Goal: Transaction & Acquisition: Purchase product/service

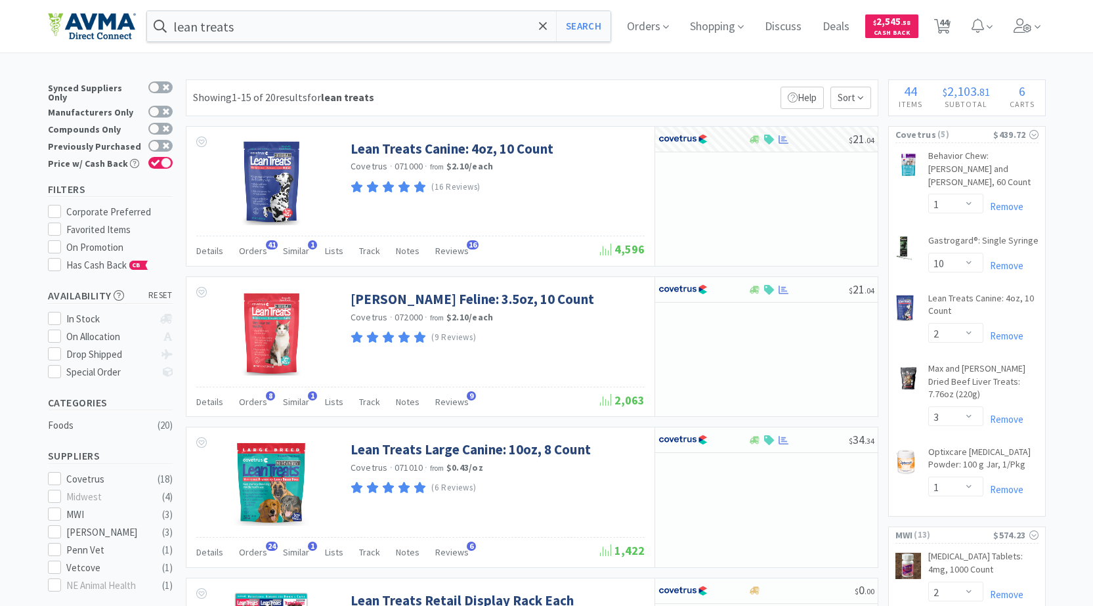
select select "1"
select select "10"
select select "2"
select select "3"
select select "1"
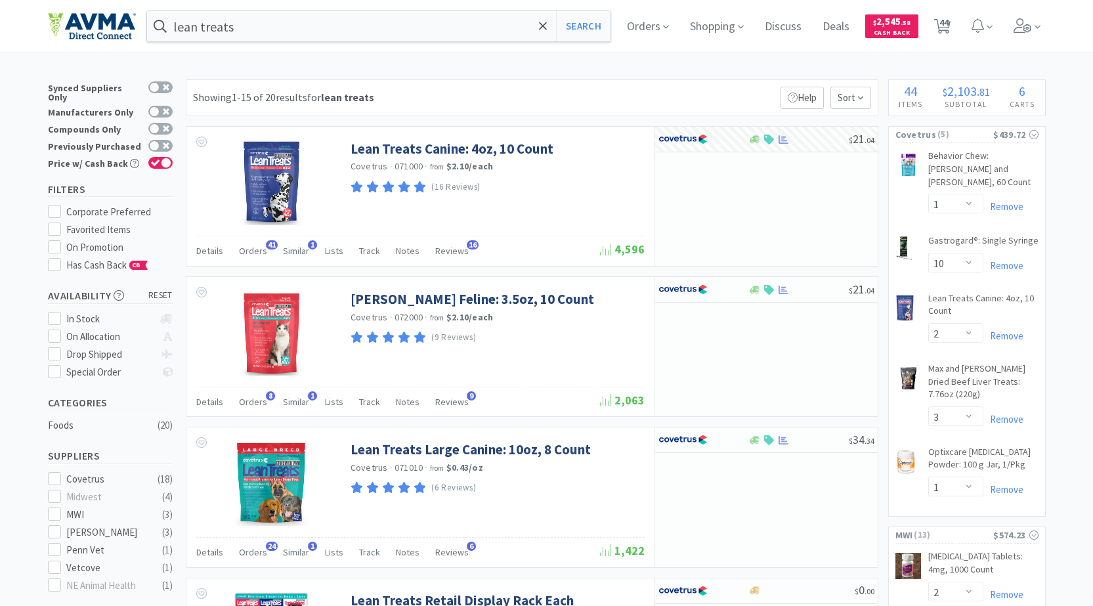
select select "2"
select select "1"
select select "2"
select select "3"
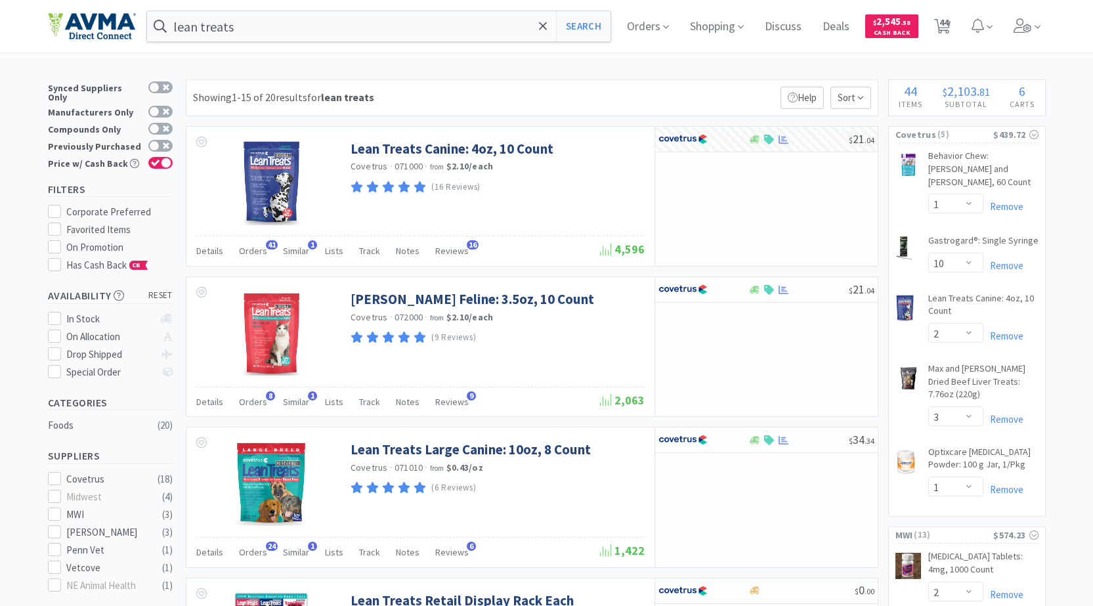
select select "2"
select select "1"
select select "4"
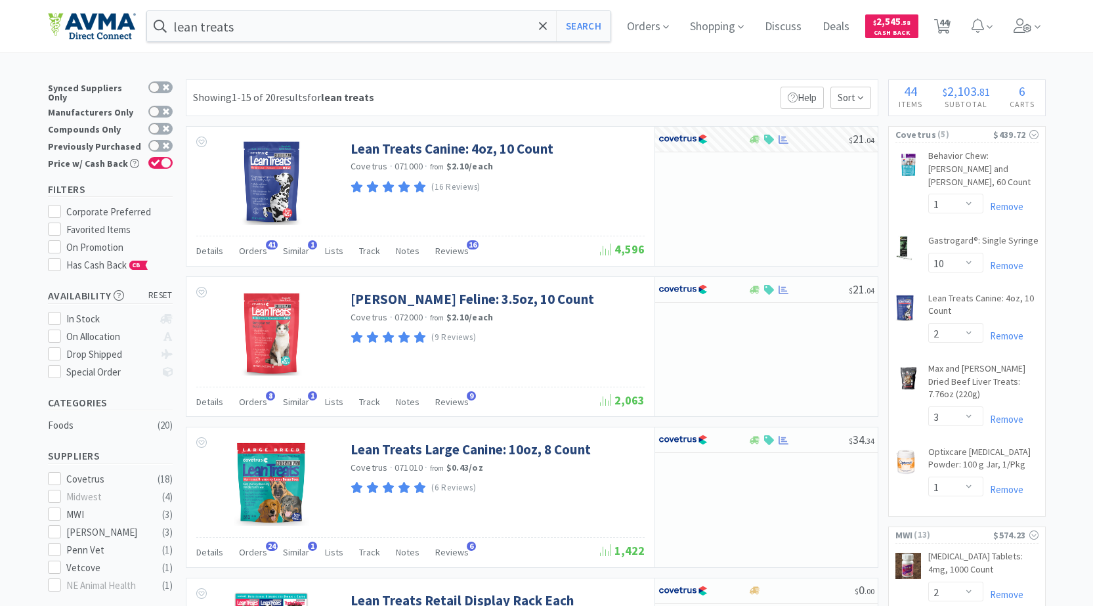
select select "2"
select select "1"
select select "3"
select select "1"
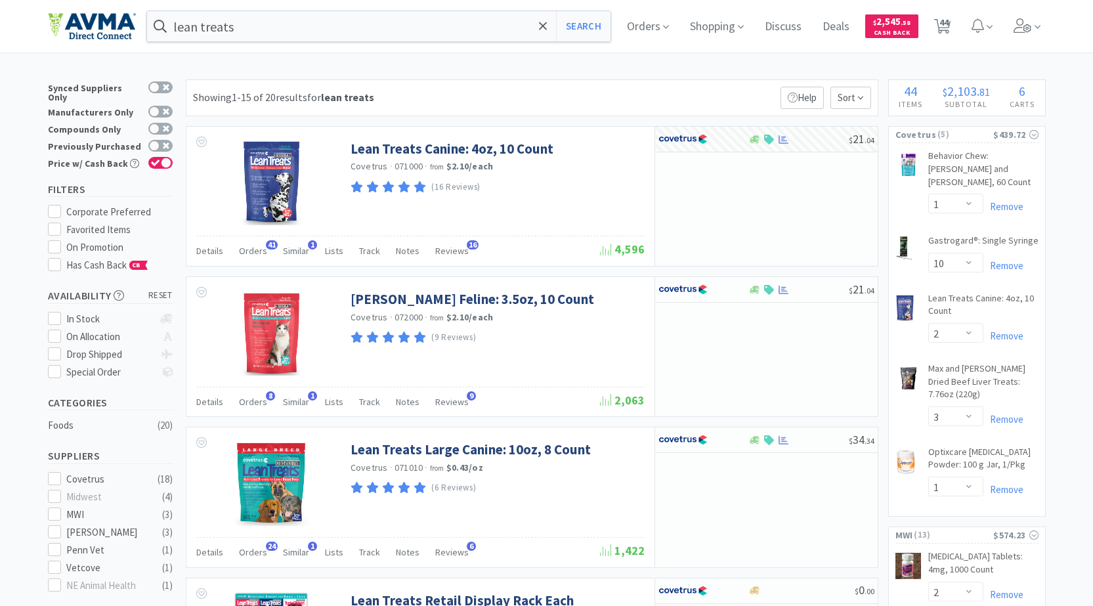
select select "1"
select select "8"
select select "1"
select select "5"
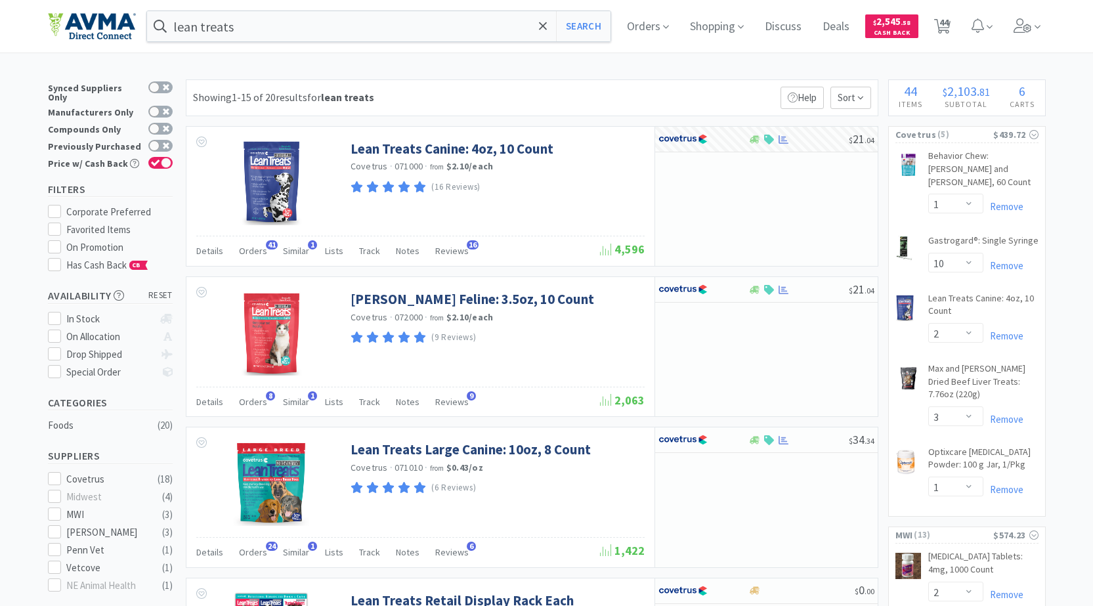
select select "4"
select select "1"
select select "10"
select select "1"
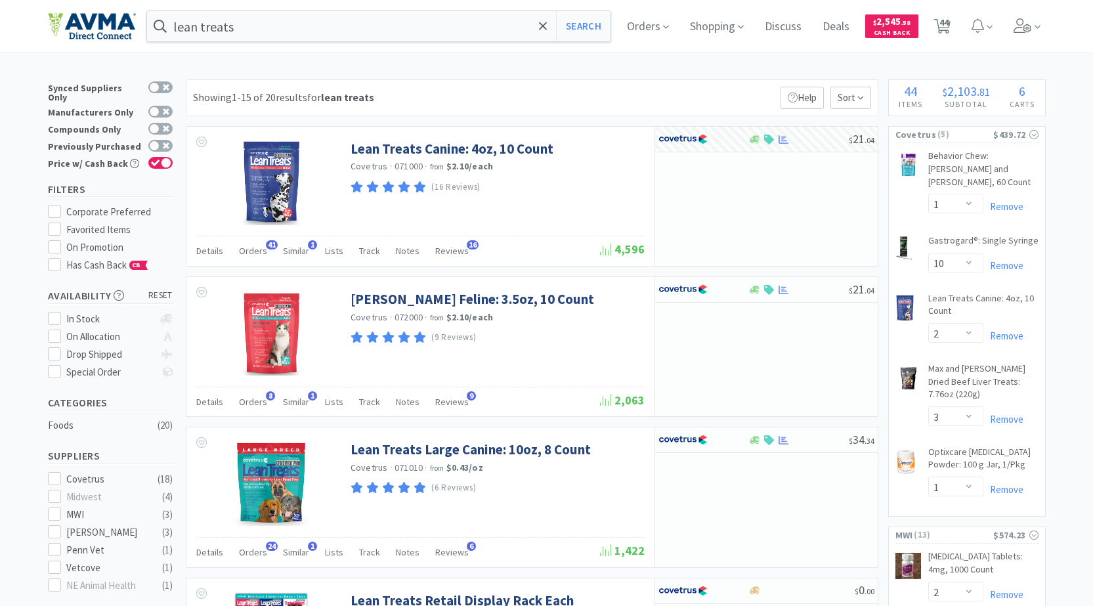
select select "2"
select select "4"
select select "2"
select select "1"
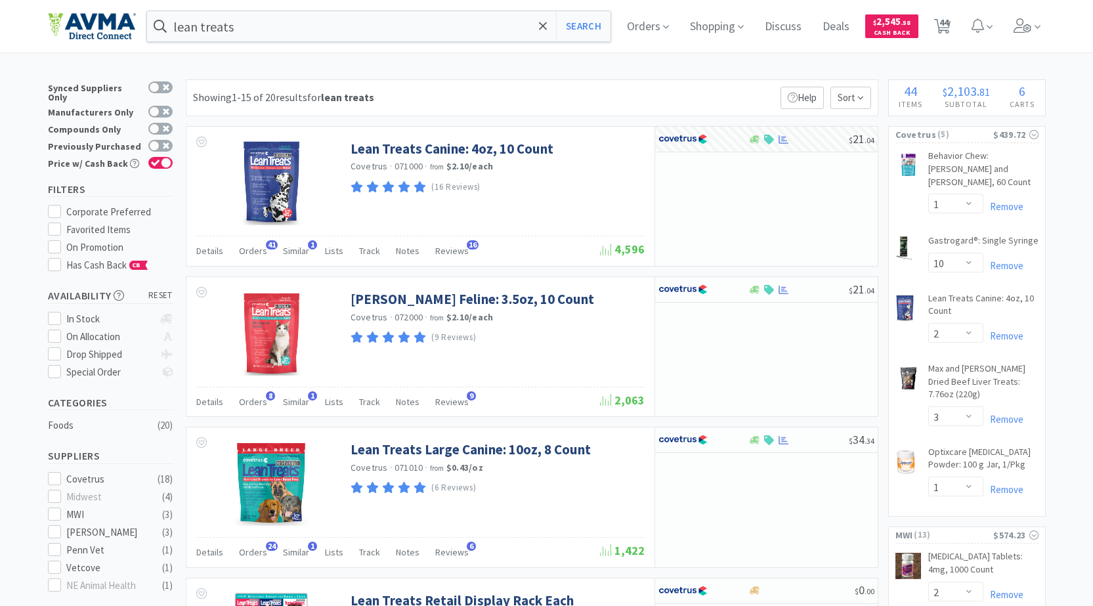
select select "2"
select select "1"
select select "6"
select select "2"
select select "1"
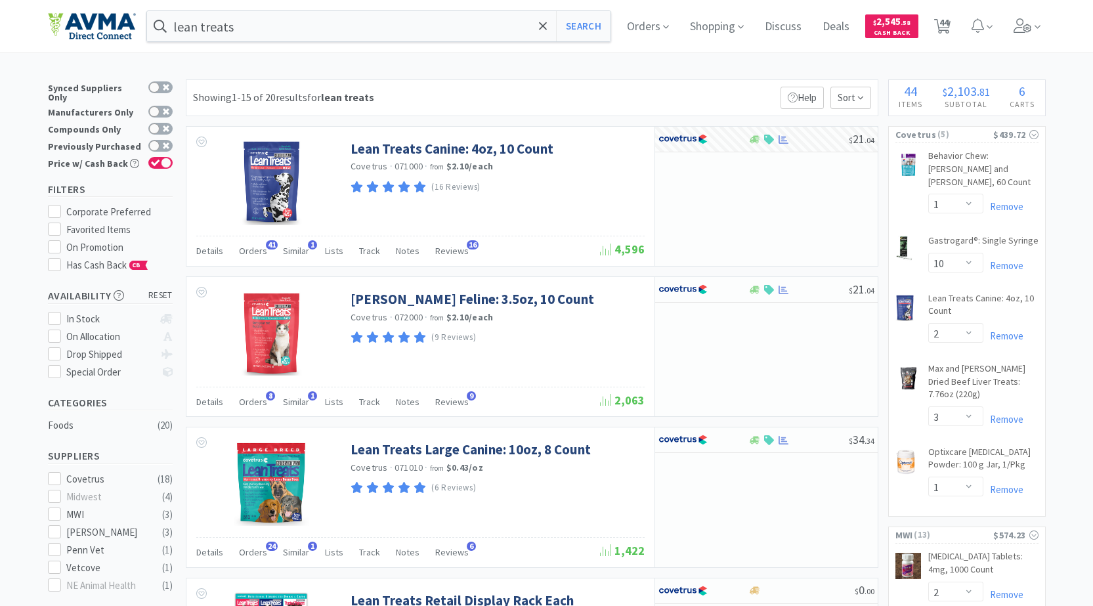
select select "4"
select select "2"
select select "1"
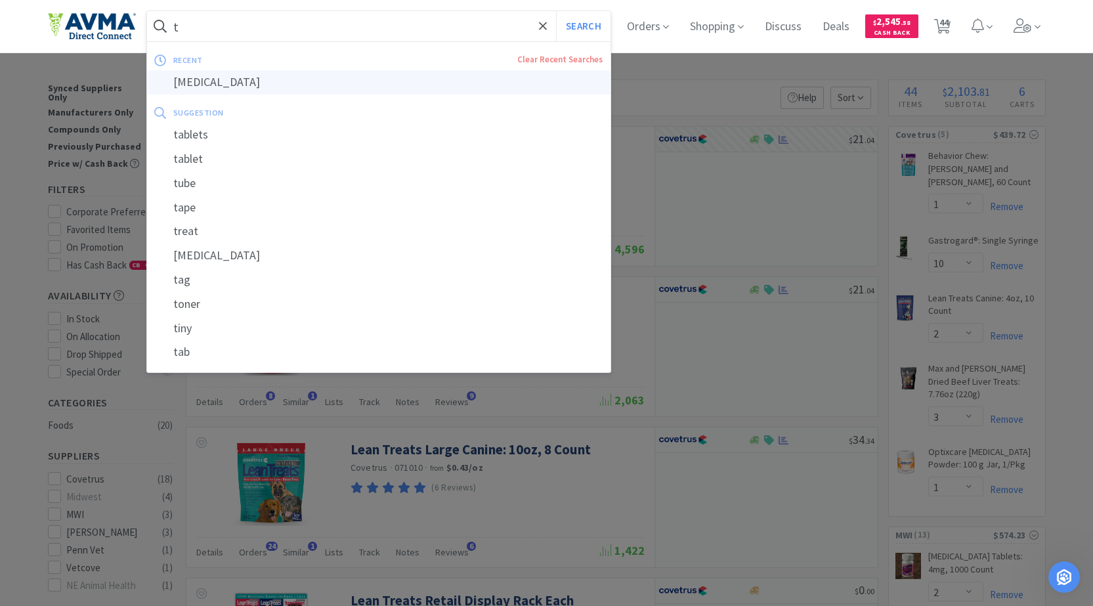
click at [292, 75] on div "[MEDICAL_DATA]" at bounding box center [379, 82] width 464 height 24
type input "[MEDICAL_DATA]"
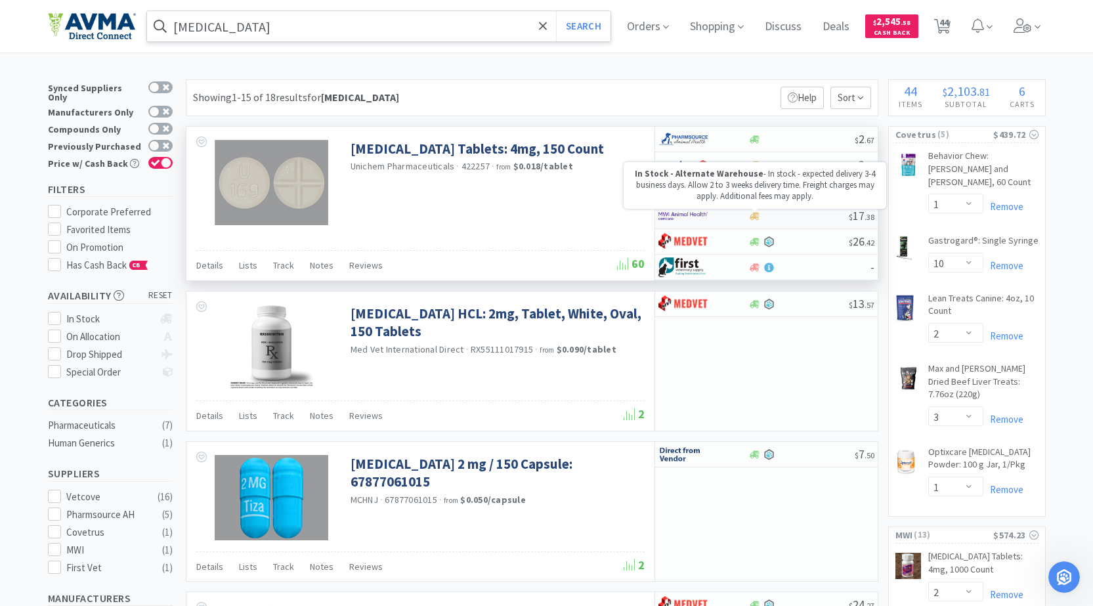
click at [753, 215] on icon at bounding box center [755, 216] width 10 height 10
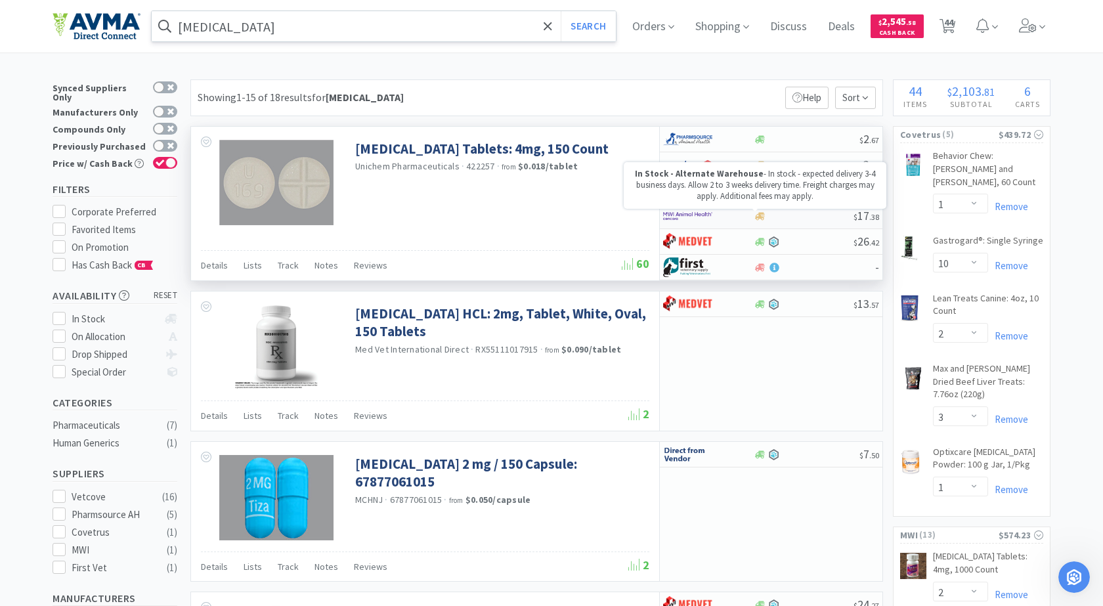
select select "1"
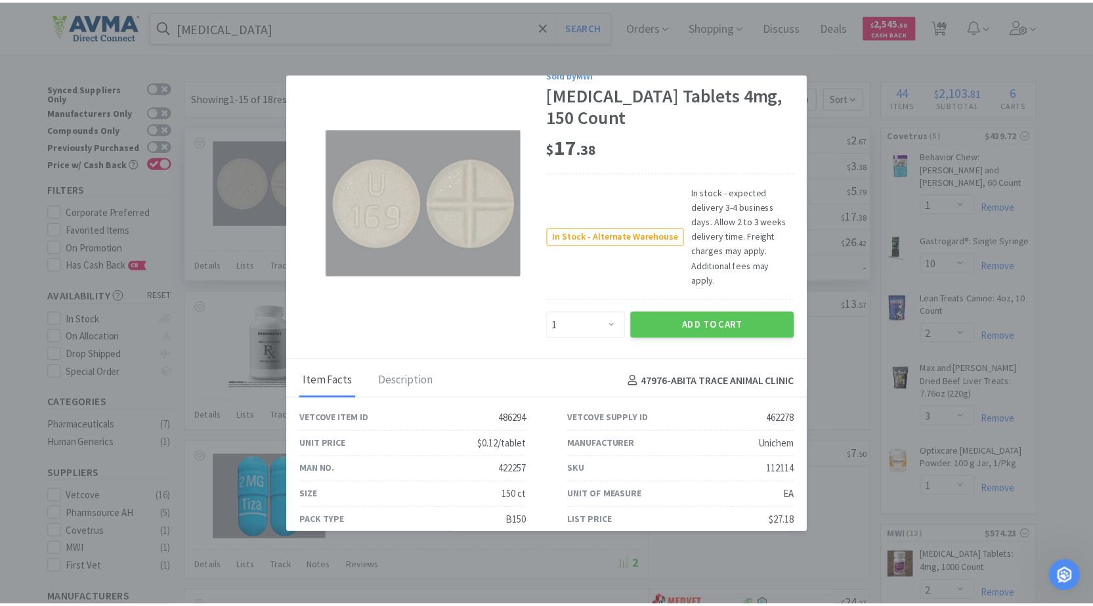
scroll to position [30, 0]
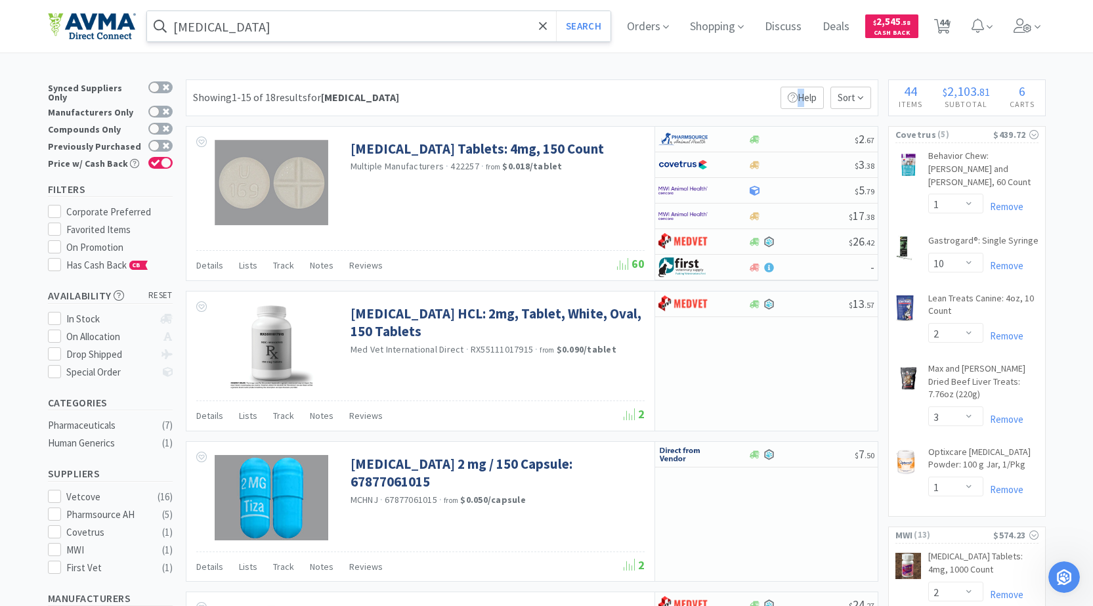
click at [728, 93] on div "Showing 1-15 of 18 results for [MEDICAL_DATA] Filters Help Sort" at bounding box center [532, 97] width 693 height 37
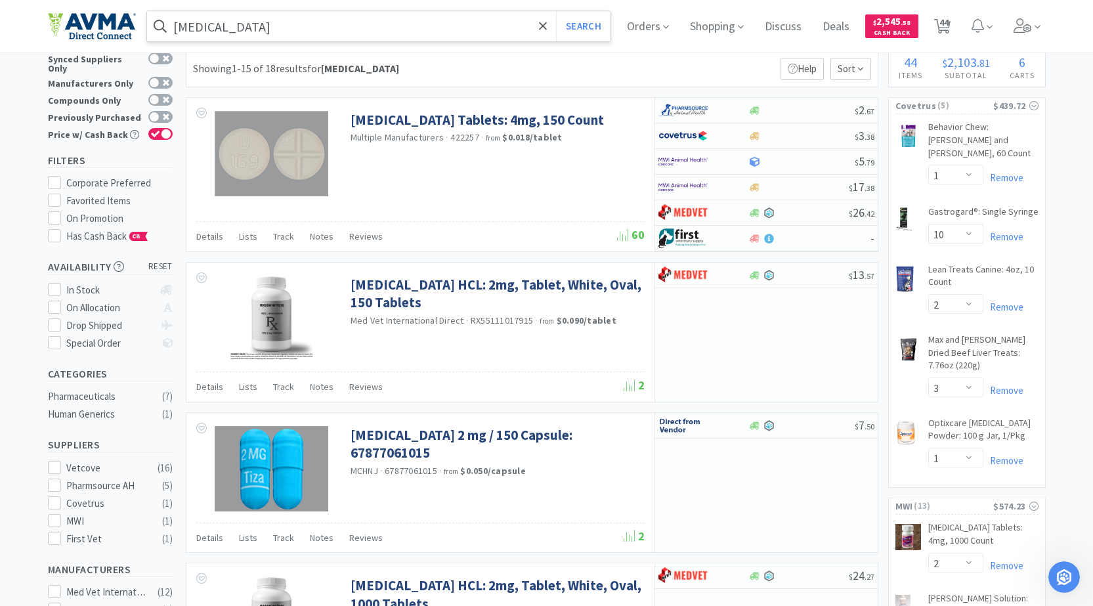
scroll to position [0, 0]
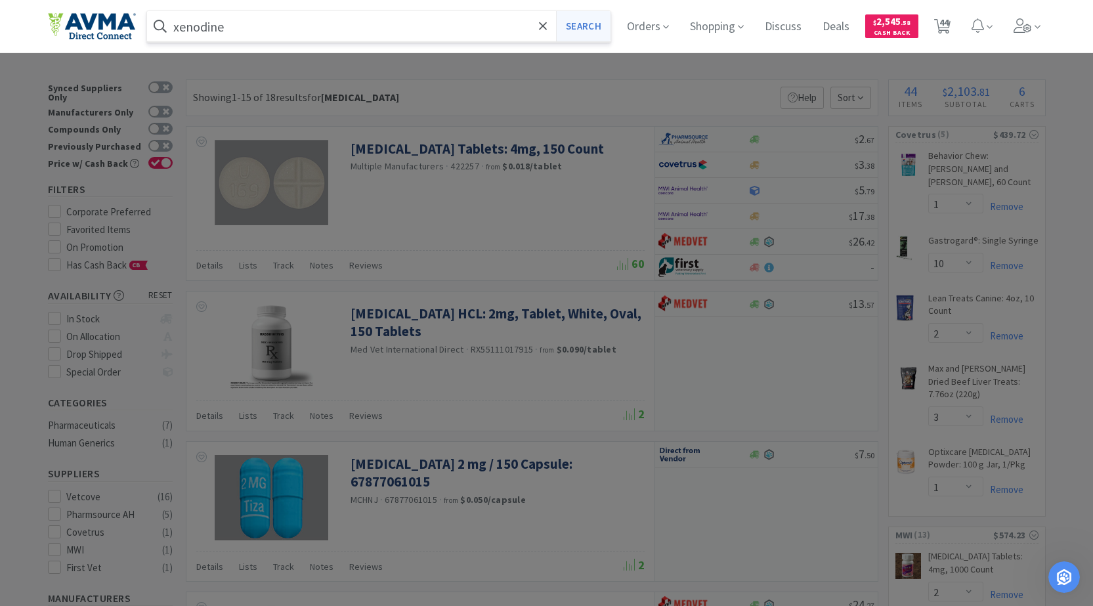
type input "xenodine"
click at [596, 22] on button "Search" at bounding box center [583, 26] width 55 height 30
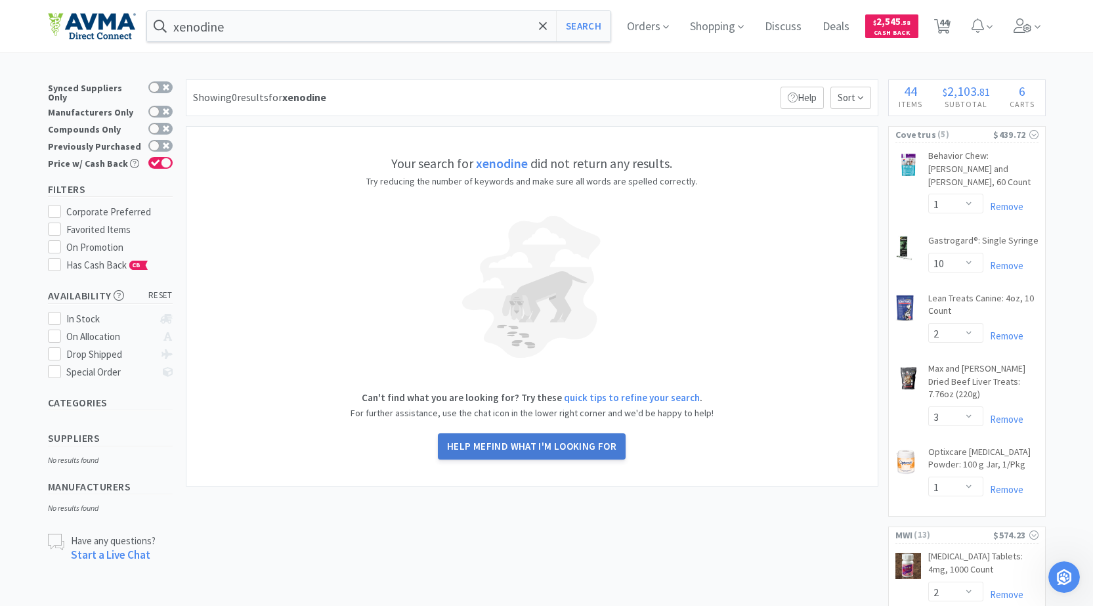
click at [577, 454] on button "Help me find what I'm looking for" at bounding box center [532, 446] width 188 height 26
